Goal: Go to known website: Access a specific website the user already knows

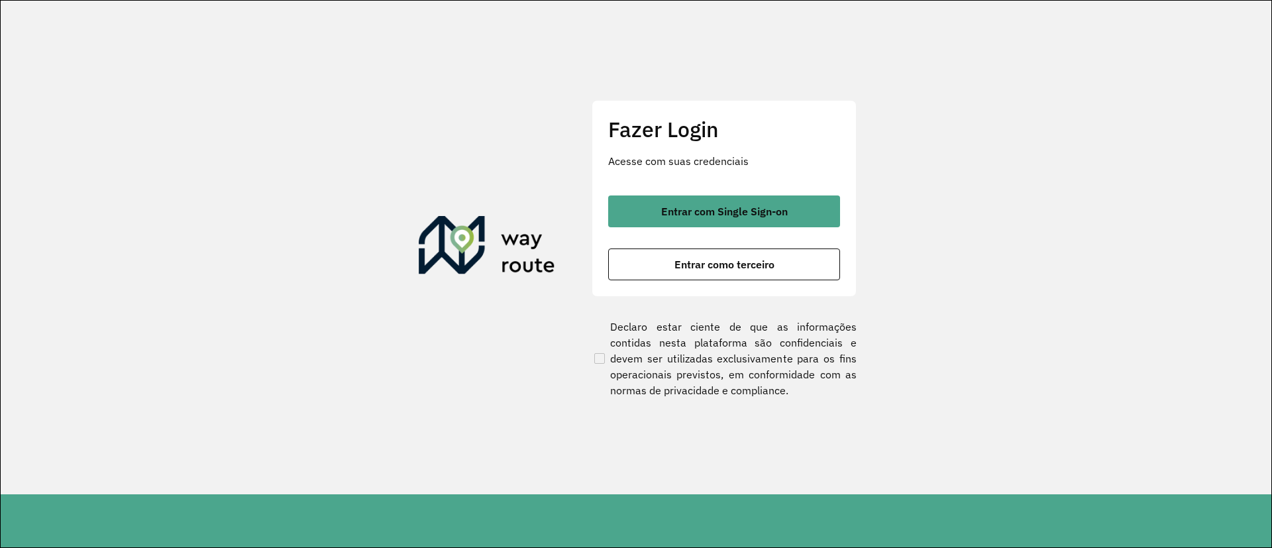
click at [740, 479] on section "Fazer Login Acesse com suas credenciais Entrar com Single Sign-on Entrar como t…" at bounding box center [636, 248] width 1271 height 494
click at [703, 193] on div "Fazer Login Acesse com suas credenciais Entrar com Single Sign-on Entrar como t…" at bounding box center [724, 198] width 265 height 196
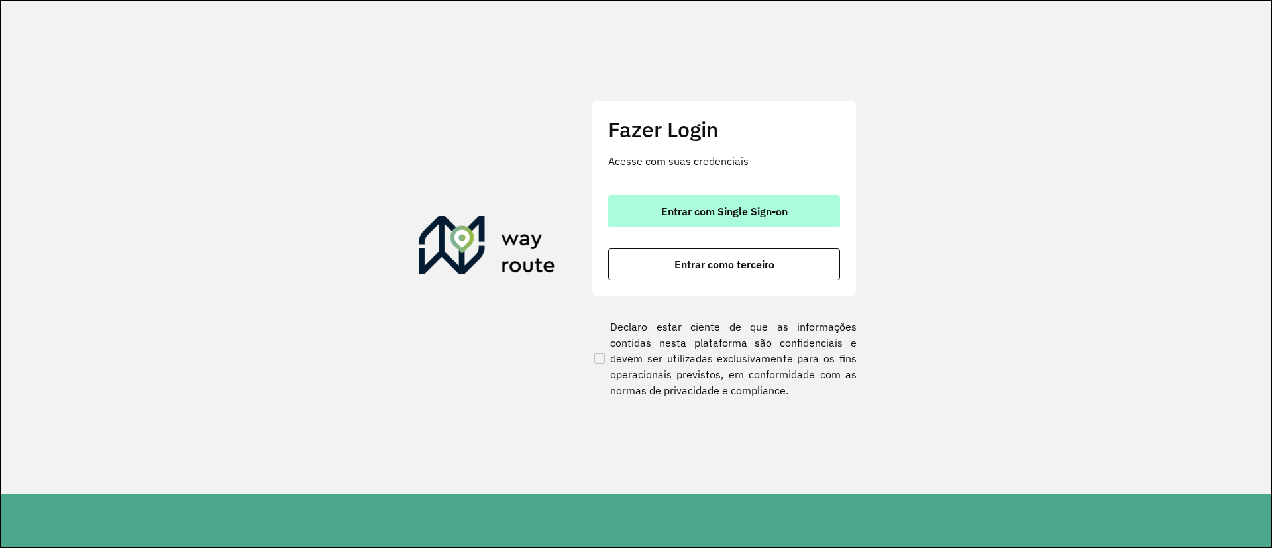
click at [720, 225] on button "Entrar com Single Sign-on" at bounding box center [724, 211] width 232 height 32
click at [714, 211] on span "Entrar com Single Sign-on" at bounding box center [724, 211] width 127 height 11
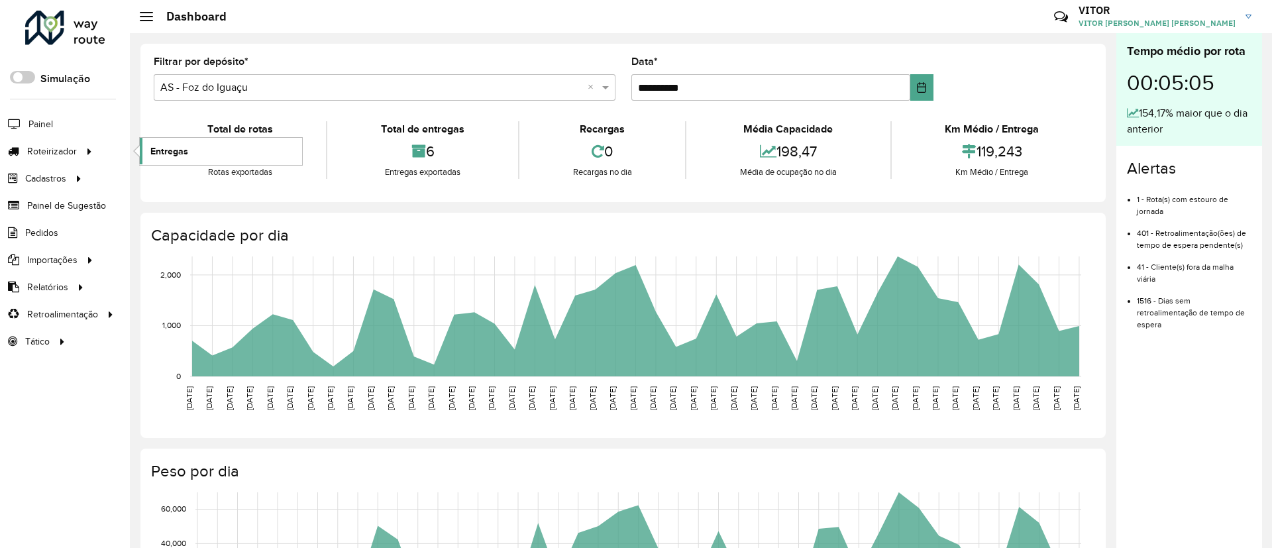
click at [160, 162] on link "Entregas" at bounding box center [221, 151] width 162 height 27
